Goal: Task Accomplishment & Management: Use online tool/utility

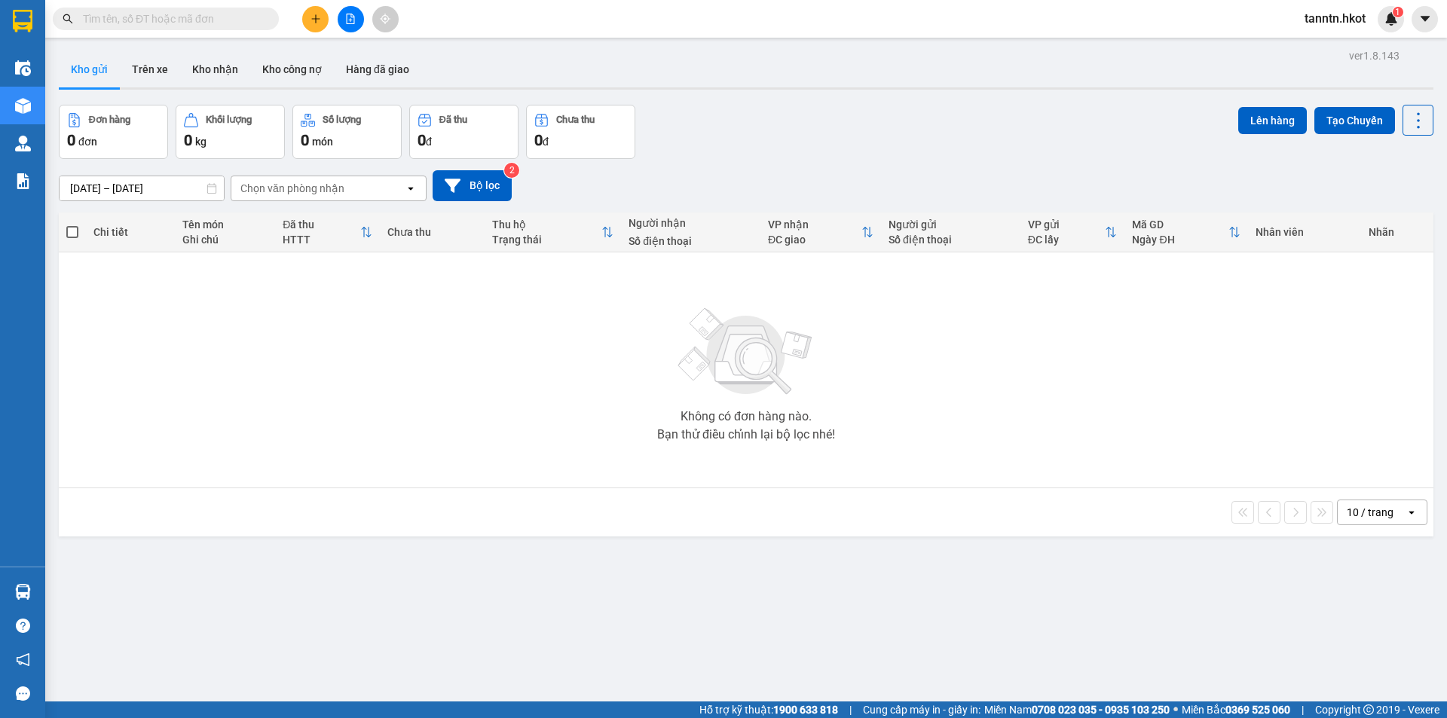
click at [232, 22] on input "text" at bounding box center [172, 19] width 178 height 17
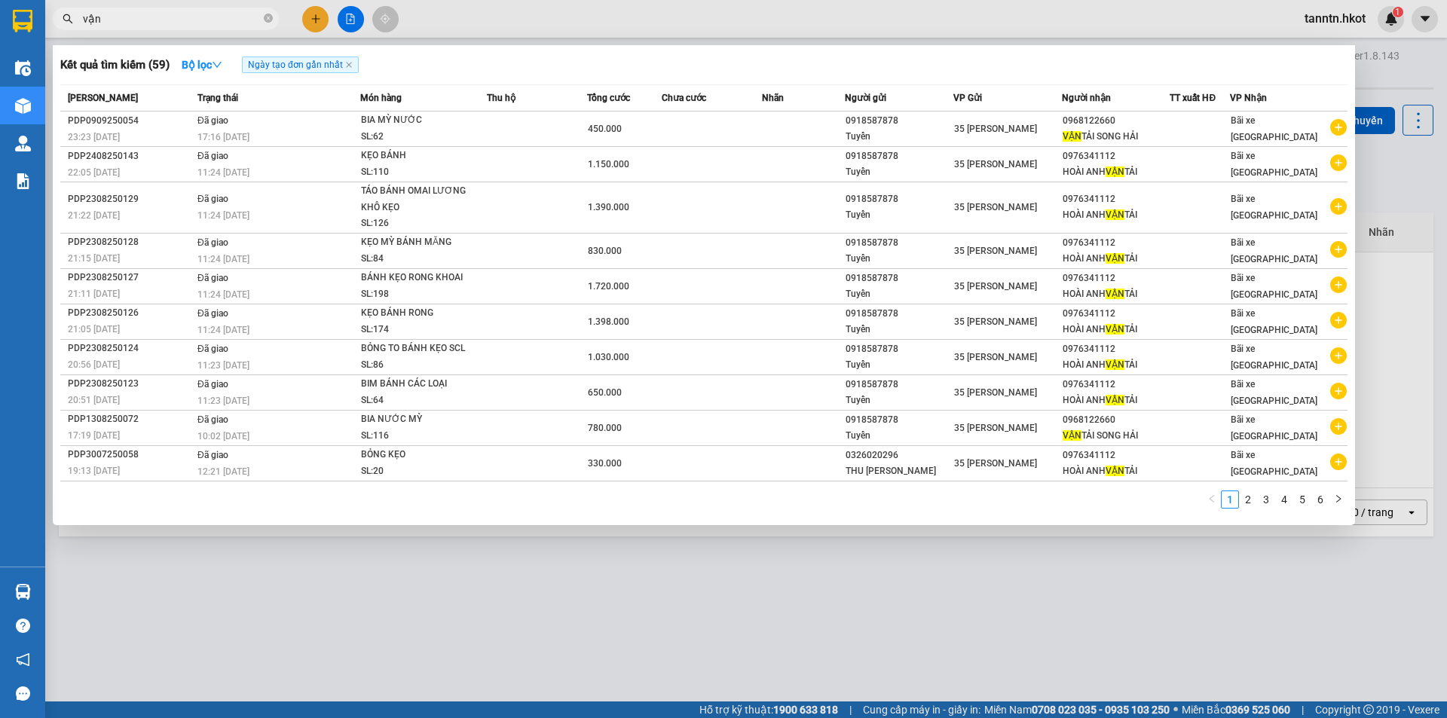
type input "vận"
click at [271, 21] on icon "close-circle" at bounding box center [268, 18] width 9 height 9
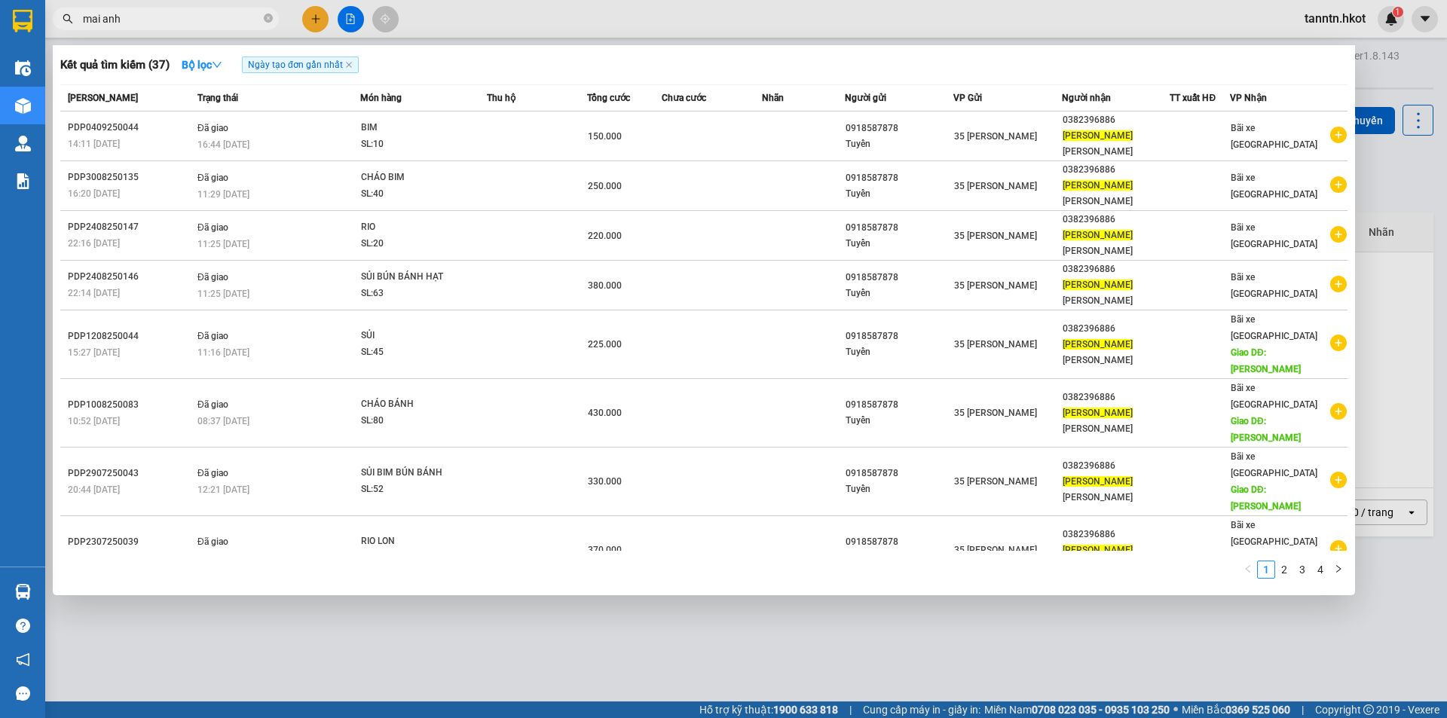
type input "mai anh"
